Goal: Consume media (video, audio)

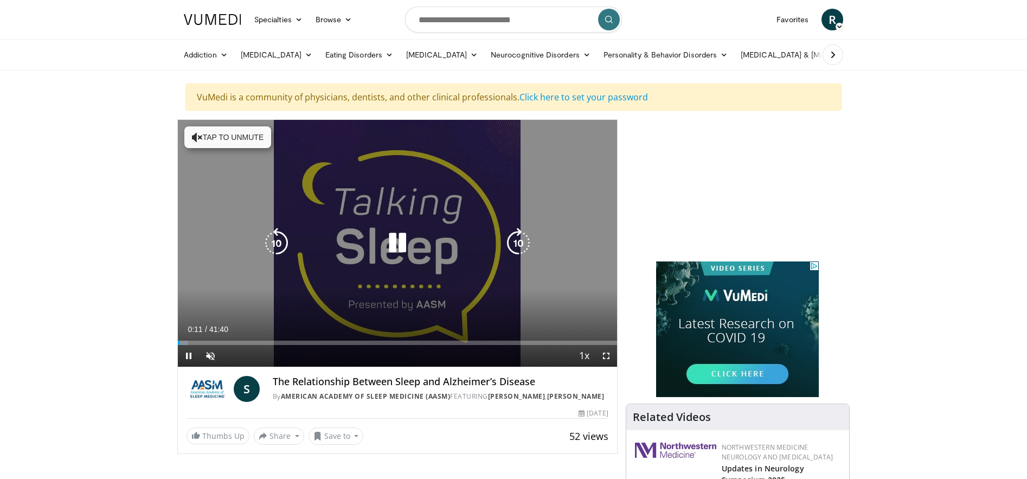
click at [399, 242] on icon "Video Player" at bounding box center [397, 243] width 30 height 30
drag, startPoint x: 403, startPoint y: 227, endPoint x: 396, endPoint y: 239, distance: 13.9
click at [402, 230] on icon "Video Player" at bounding box center [397, 243] width 30 height 30
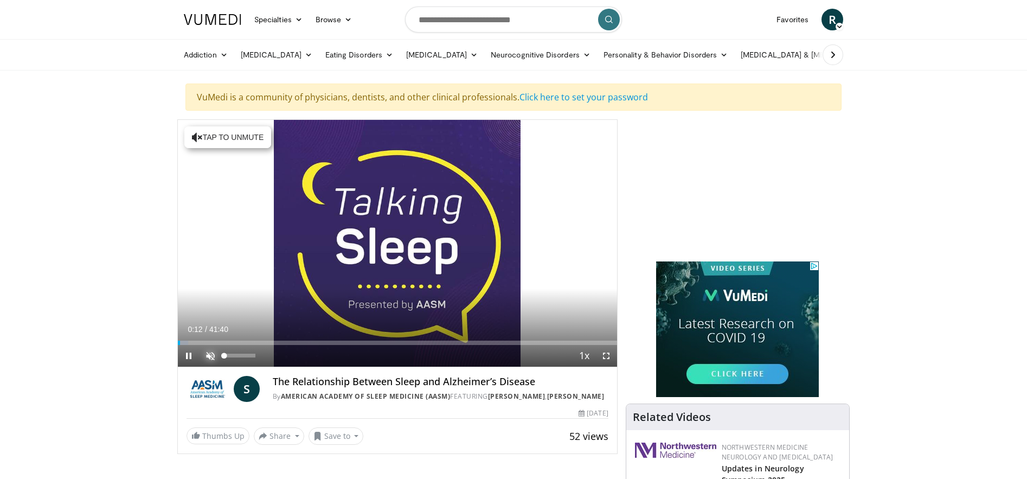
click at [208, 356] on span "Video Player" at bounding box center [211, 356] width 22 height 22
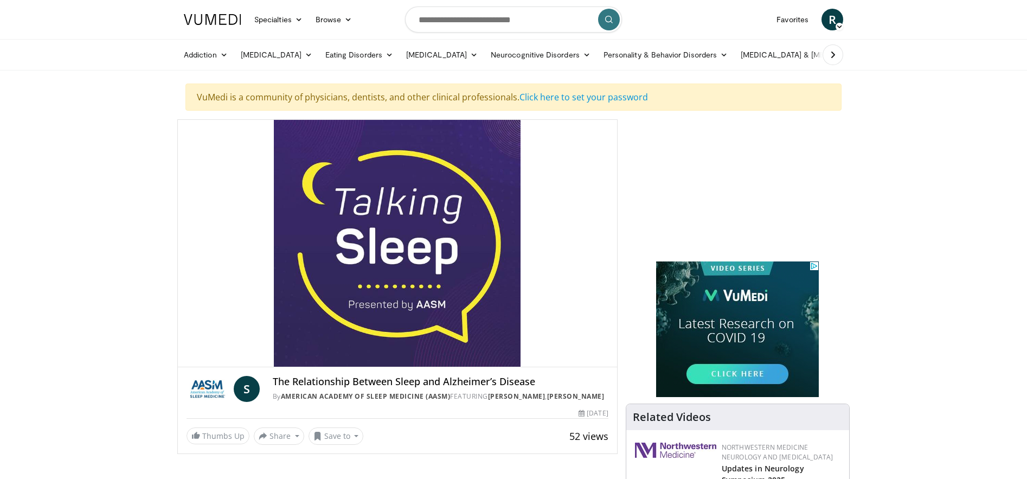
click at [225, 354] on div "Volume Level" at bounding box center [224, 356] width 1 height 4
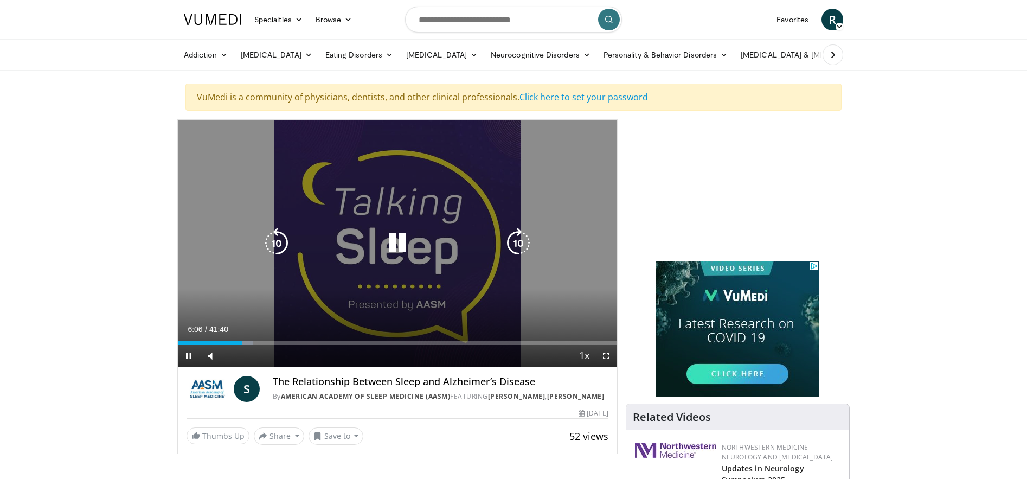
click at [402, 242] on icon "Video Player" at bounding box center [397, 243] width 30 height 30
